Goal: Navigation & Orientation: Find specific page/section

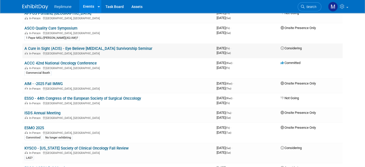
scroll to position [463, 0]
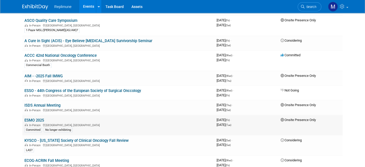
click at [34, 118] on link "ESMO 2025" at bounding box center [34, 120] width 20 height 5
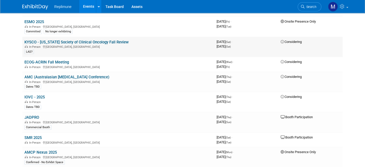
scroll to position [566, 0]
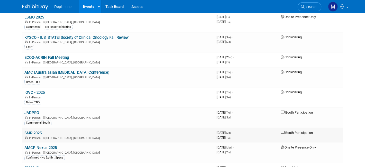
click at [29, 131] on link "SMR 2025" at bounding box center [32, 133] width 17 height 5
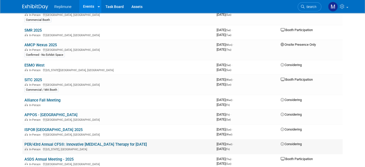
scroll to position [695, 0]
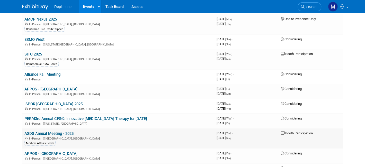
click at [58, 131] on link "ASDS Annual Meeting - 2025" at bounding box center [48, 133] width 49 height 5
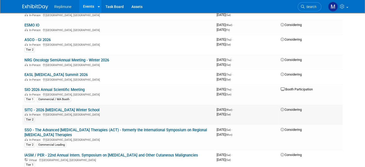
scroll to position [926, 0]
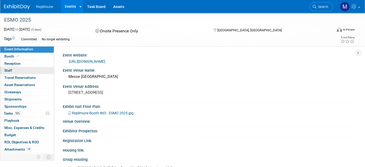
click at [13, 68] on link "0 Staff 0" at bounding box center [27, 70] width 54 height 7
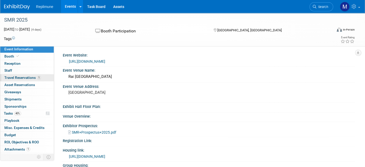
click at [23, 75] on link "1 Travel Reservations 1" at bounding box center [27, 77] width 54 height 7
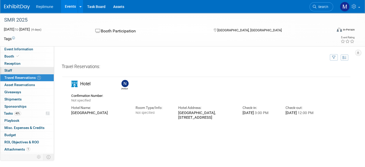
click at [10, 68] on span "Staff 0" at bounding box center [8, 70] width 8 height 4
